Goal: Task Accomplishment & Management: Manage account settings

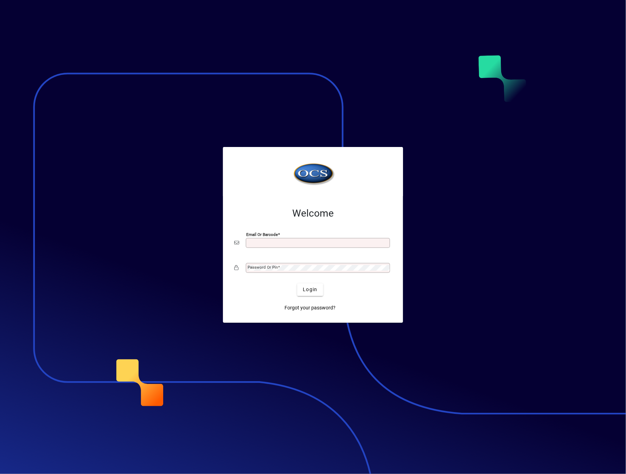
click at [296, 242] on input "Email or Barcode" at bounding box center [319, 243] width 142 height 6
type input "**********"
click at [262, 268] on mat-label "Password or Pin" at bounding box center [263, 267] width 30 height 5
click at [297, 283] on button "Login" at bounding box center [310, 289] width 26 height 13
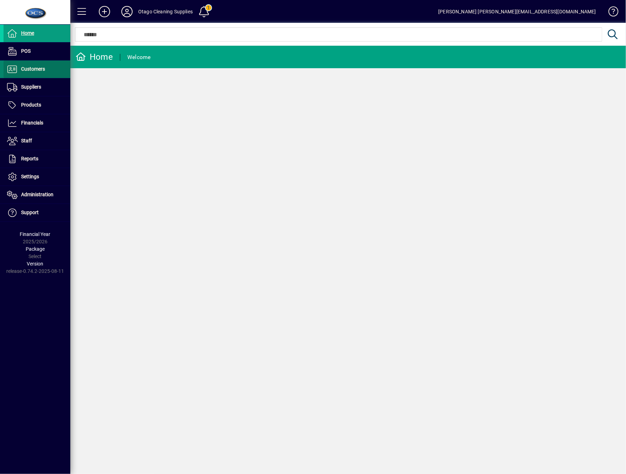
click at [48, 73] on span at bounding box center [37, 69] width 67 height 17
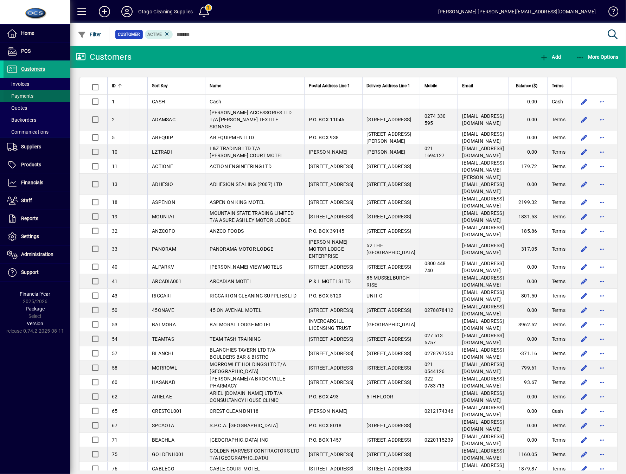
click at [25, 94] on span "Payments" at bounding box center [20, 96] width 26 height 6
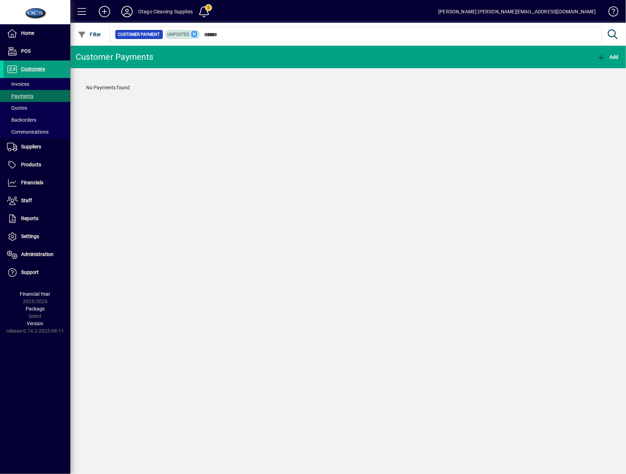
click at [194, 34] on icon at bounding box center [194, 34] width 6 height 6
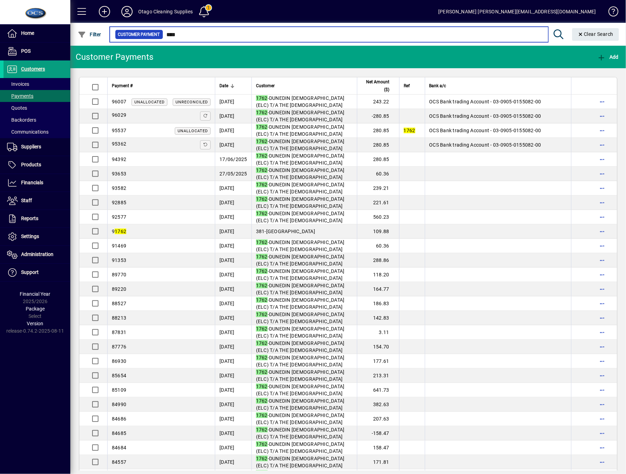
type input "****"
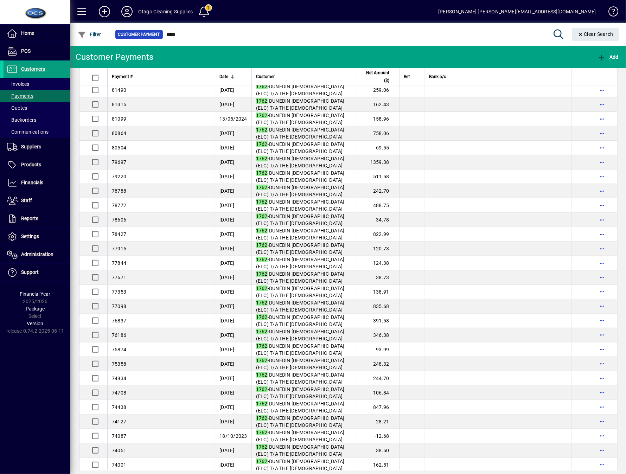
scroll to position [516, 0]
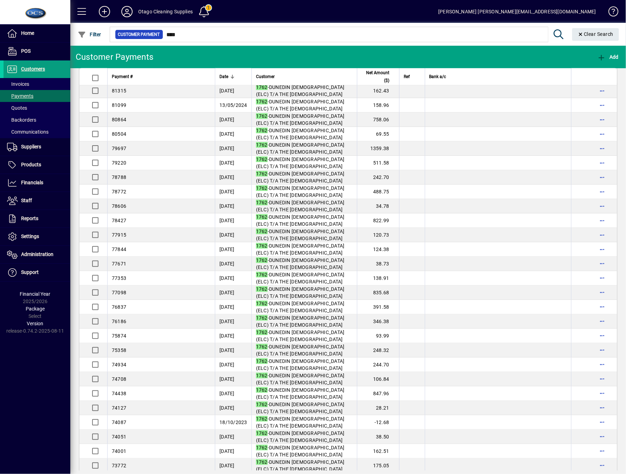
click at [179, 57] on mat-toolbar-row "Customer Payments Add" at bounding box center [348, 57] width 556 height 23
click at [25, 71] on span "Customers" at bounding box center [33, 69] width 24 height 6
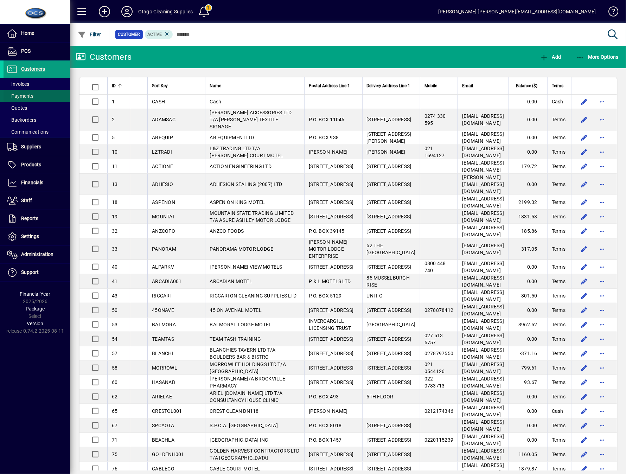
click at [27, 91] on span at bounding box center [37, 96] width 67 height 17
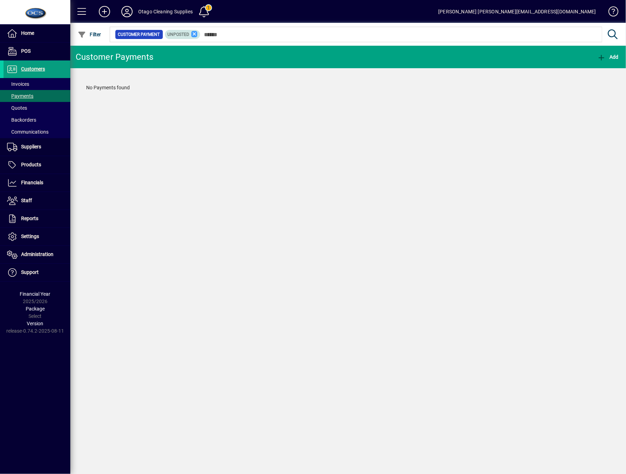
click at [194, 35] on icon at bounding box center [194, 34] width 6 height 6
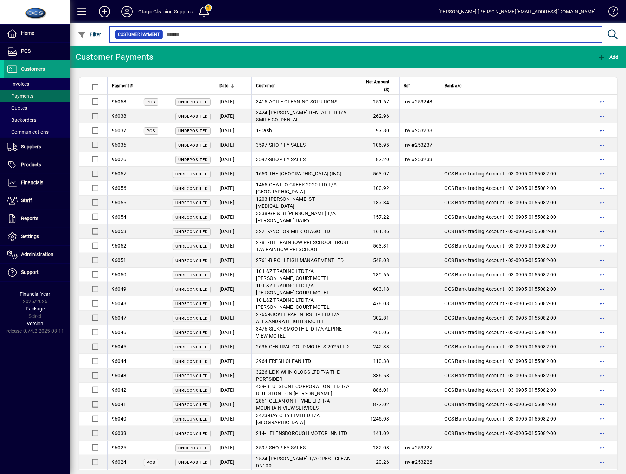
click at [242, 32] on input "text" at bounding box center [379, 35] width 433 height 10
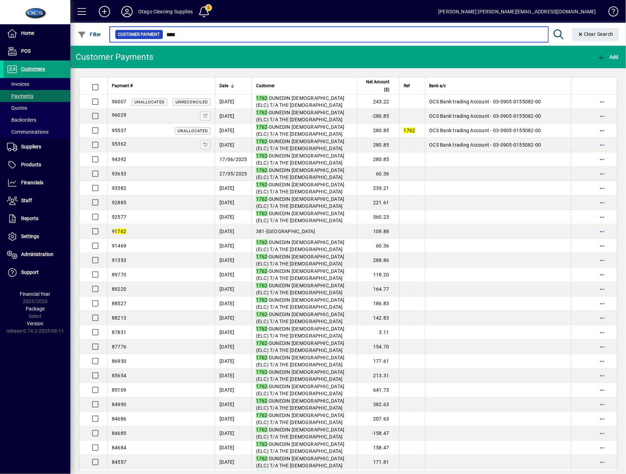
type input "****"
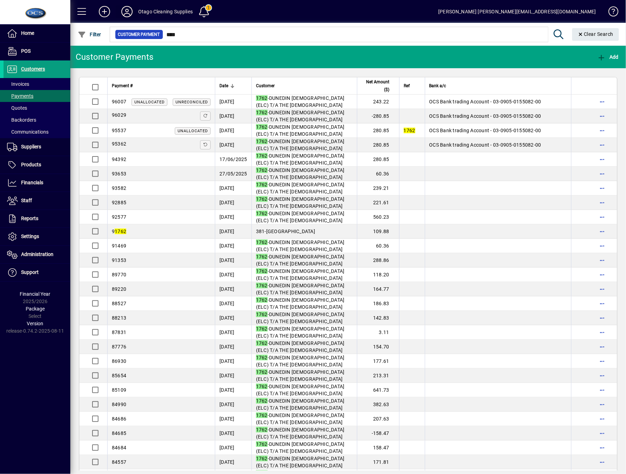
click at [127, 9] on icon at bounding box center [127, 11] width 14 height 11
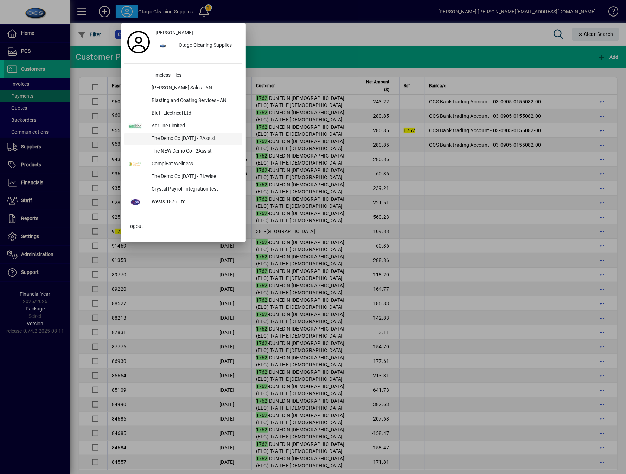
click at [209, 137] on div "The Demo Co [DATE] - 2Assist" at bounding box center [194, 139] width 96 height 13
